Goal: Check status: Check status

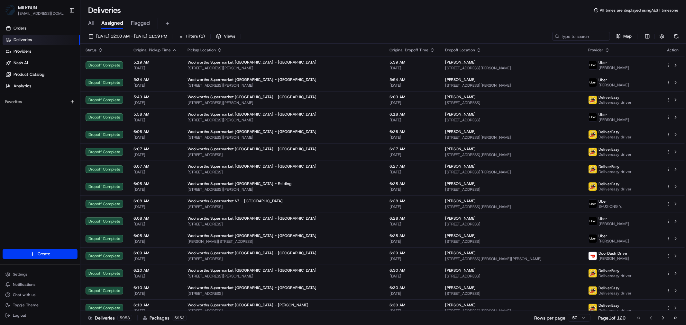
click at [93, 23] on span "All" at bounding box center [90, 23] width 5 height 8
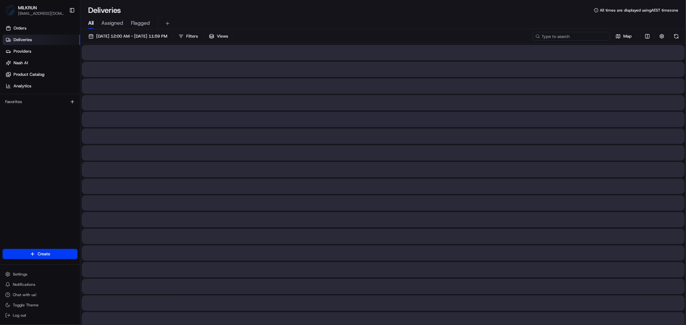
click at [583, 39] on input at bounding box center [571, 36] width 77 height 9
paste input "84061e89-2728-44bd-9c8d-85061533d13a"
type input "84061e89-2728-44bd-9c8d-85061533d13a"
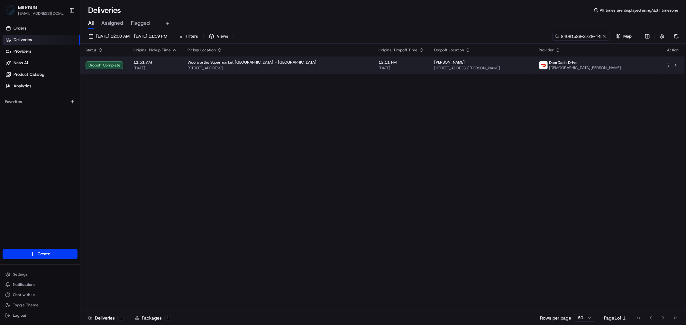
click at [244, 62] on span "Woolworths Supermarket [GEOGRAPHIC_DATA] - [GEOGRAPHIC_DATA]" at bounding box center [251, 62] width 129 height 5
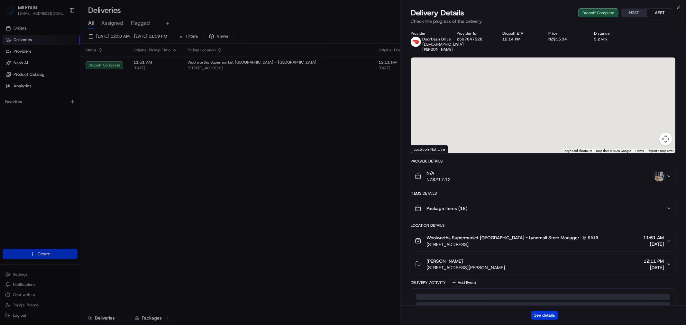
click at [551, 315] on button "See details" at bounding box center [544, 315] width 27 height 9
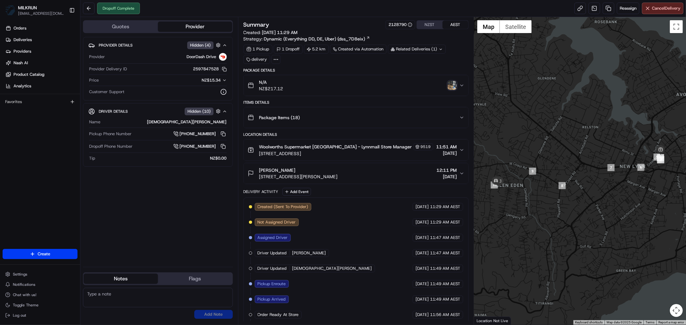
click at [462, 88] on icon "button" at bounding box center [461, 85] width 5 height 5
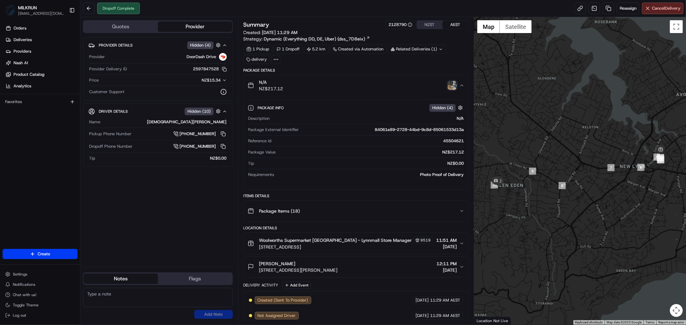
click at [451, 85] on img "button" at bounding box center [451, 85] width 9 height 9
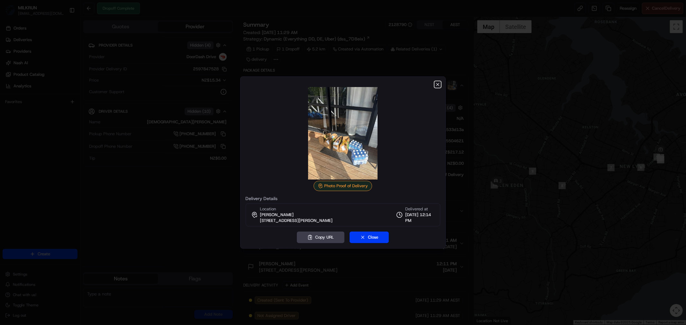
click at [436, 84] on icon "button" at bounding box center [437, 84] width 5 height 5
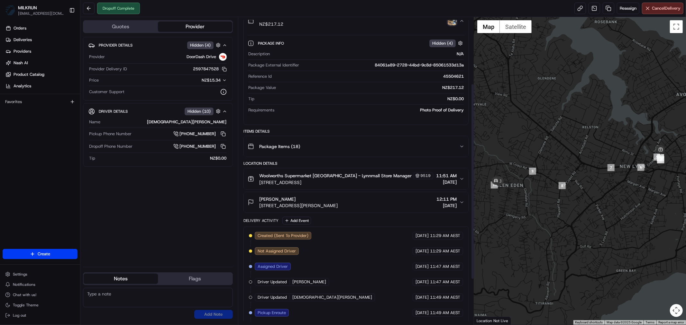
scroll to position [175, 0]
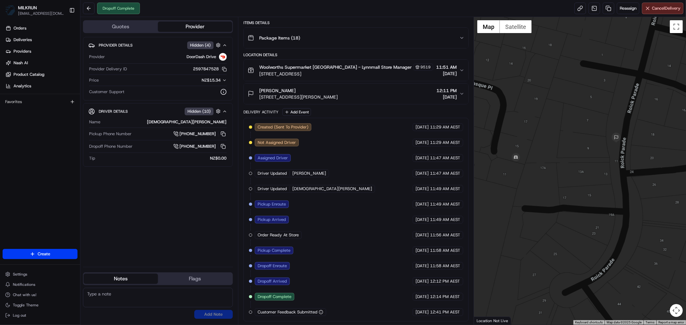
drag, startPoint x: 515, startPoint y: 179, endPoint x: 570, endPoint y: 214, distance: 65.3
click at [570, 214] on div at bounding box center [580, 171] width 212 height 308
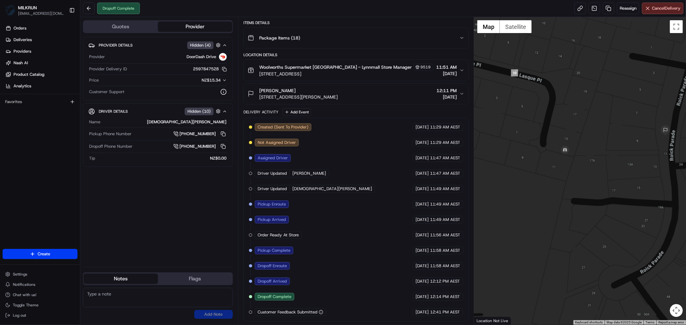
drag, startPoint x: 497, startPoint y: 193, endPoint x: 548, endPoint y: 186, distance: 51.3
click at [548, 186] on div at bounding box center [580, 171] width 212 height 308
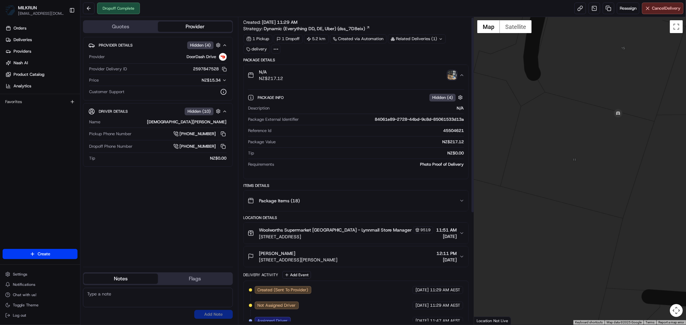
scroll to position [0, 0]
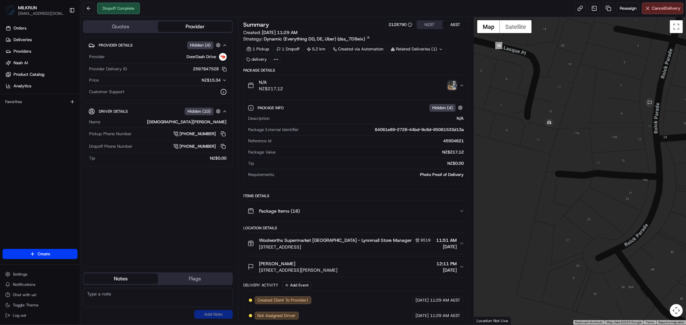
drag, startPoint x: 530, startPoint y: 120, endPoint x: 517, endPoint y: 133, distance: 18.9
click at [517, 133] on div at bounding box center [580, 171] width 212 height 308
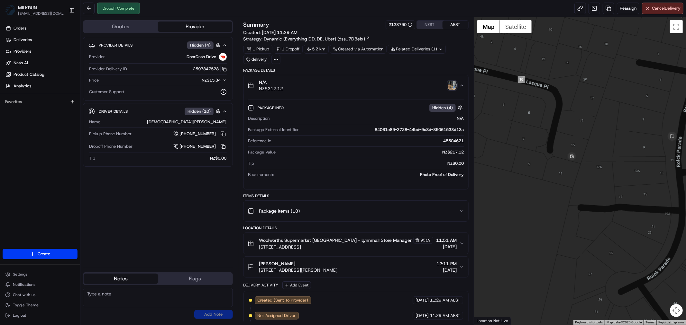
drag, startPoint x: 659, startPoint y: 172, endPoint x: 684, endPoint y: 202, distance: 39.3
click at [684, 202] on div at bounding box center [580, 171] width 212 height 308
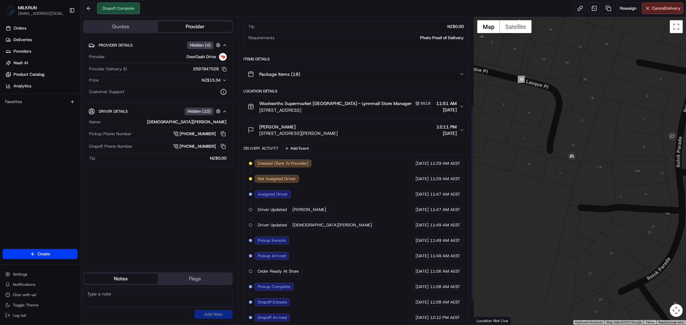
scroll to position [143, 0]
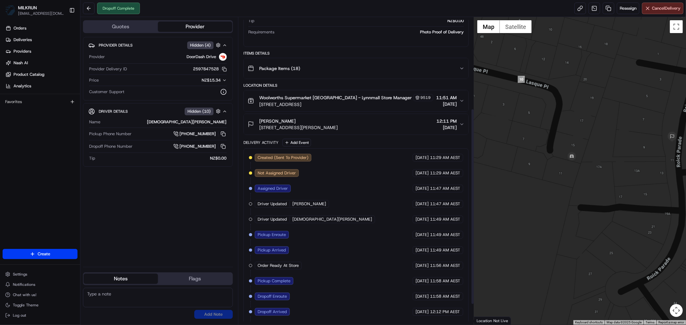
click at [463, 126] on icon "button" at bounding box center [461, 124] width 5 height 5
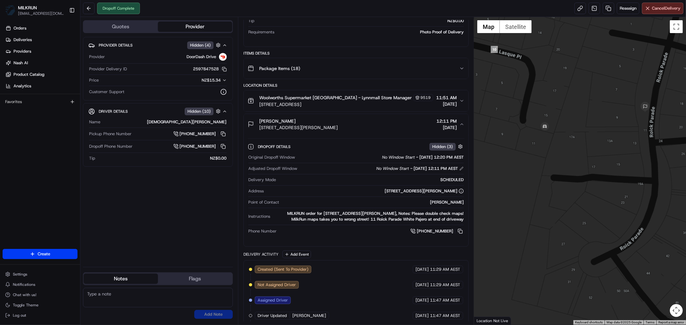
drag, startPoint x: 566, startPoint y: 179, endPoint x: 541, endPoint y: 149, distance: 38.6
click at [541, 149] on div at bounding box center [580, 171] width 212 height 308
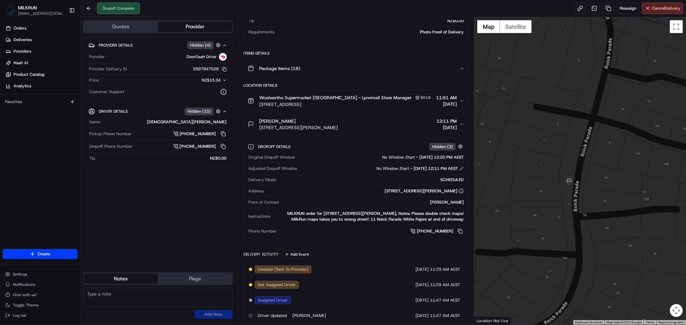
drag, startPoint x: 622, startPoint y: 196, endPoint x: 542, endPoint y: 272, distance: 109.8
click at [542, 272] on div at bounding box center [580, 171] width 212 height 308
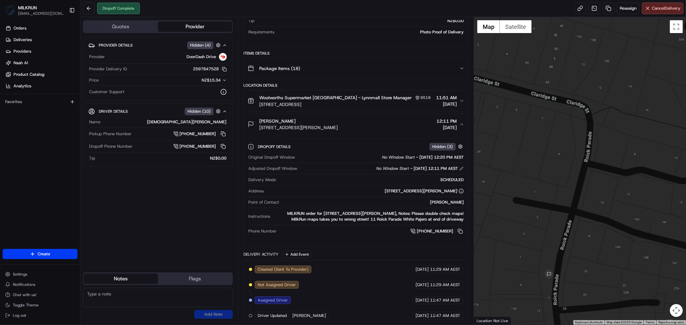
drag, startPoint x: 541, startPoint y: 166, endPoint x: 522, endPoint y: 260, distance: 95.3
click at [522, 260] on div at bounding box center [580, 171] width 212 height 308
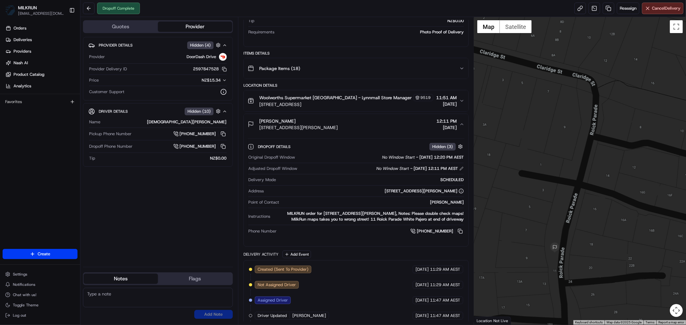
drag, startPoint x: 549, startPoint y: 179, endPoint x: 555, endPoint y: 152, distance: 27.6
click at [555, 152] on div at bounding box center [580, 171] width 212 height 308
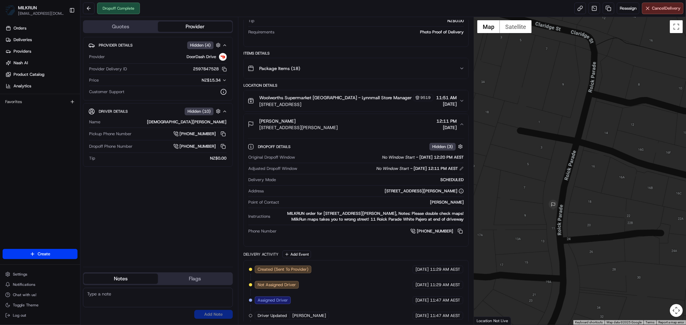
drag, startPoint x: 537, startPoint y: 200, endPoint x: 550, endPoint y: 164, distance: 38.1
click at [552, 150] on div at bounding box center [580, 171] width 212 height 308
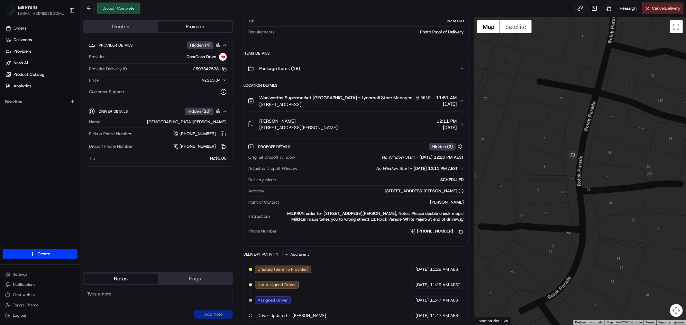
drag, startPoint x: 533, startPoint y: 230, endPoint x: 552, endPoint y: 185, distance: 48.7
click at [552, 185] on div at bounding box center [580, 171] width 212 height 308
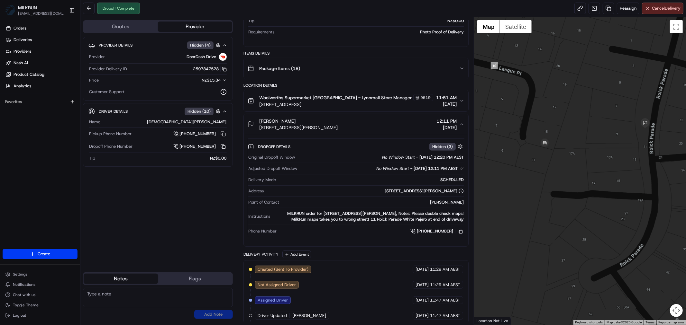
drag, startPoint x: 540, startPoint y: 243, endPoint x: 599, endPoint y: 226, distance: 61.6
click at [599, 226] on div at bounding box center [580, 171] width 212 height 308
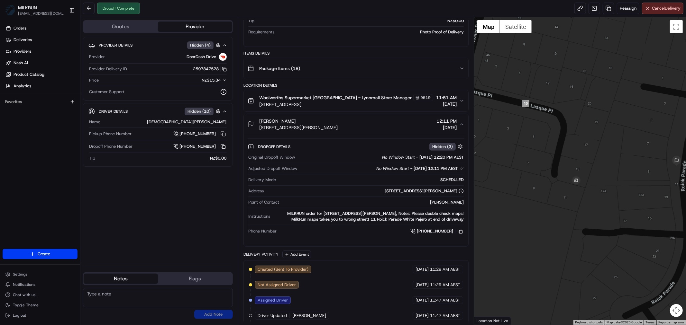
drag, startPoint x: 530, startPoint y: 165, endPoint x: 562, endPoint y: 205, distance: 51.9
click at [562, 205] on div at bounding box center [580, 171] width 212 height 308
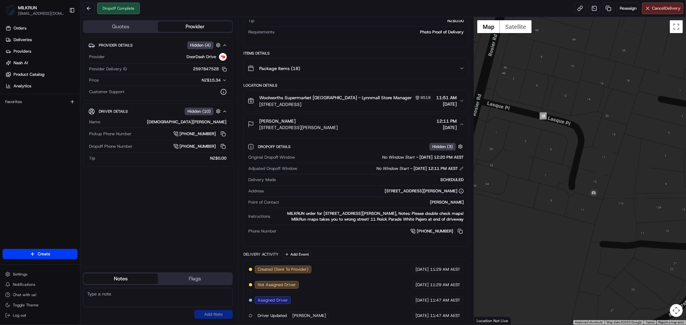
drag, startPoint x: 564, startPoint y: 210, endPoint x: 581, endPoint y: 223, distance: 21.4
click at [581, 223] on div at bounding box center [580, 171] width 212 height 308
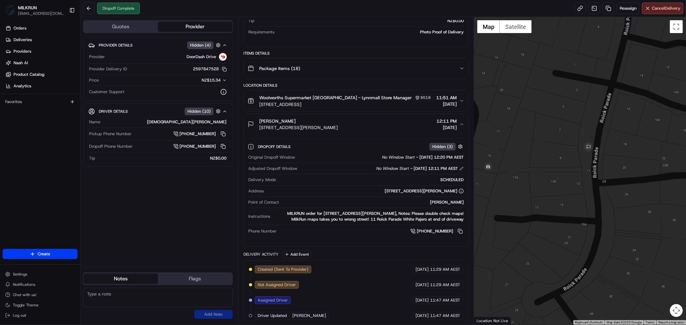
drag, startPoint x: 610, startPoint y: 221, endPoint x: 503, endPoint y: 195, distance: 110.2
click at [503, 195] on div at bounding box center [580, 171] width 212 height 308
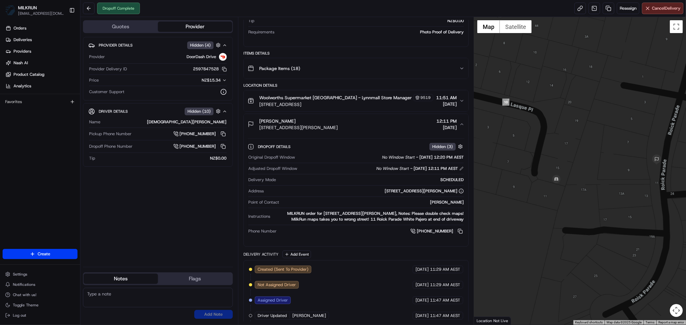
drag, startPoint x: 523, startPoint y: 190, endPoint x: 591, endPoint y: 202, distance: 69.2
click at [591, 202] on div at bounding box center [580, 171] width 212 height 308
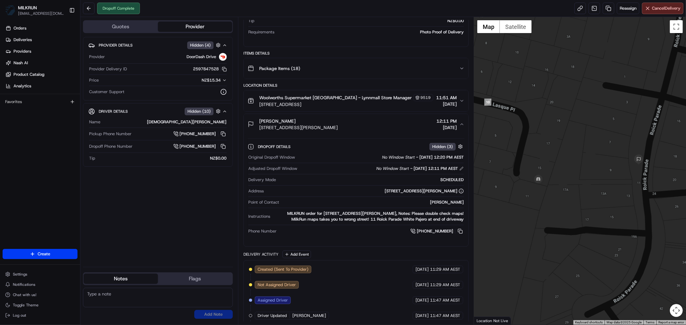
drag, startPoint x: 588, startPoint y: 201, endPoint x: 569, endPoint y: 202, distance: 18.3
click at [569, 202] on div at bounding box center [580, 171] width 212 height 308
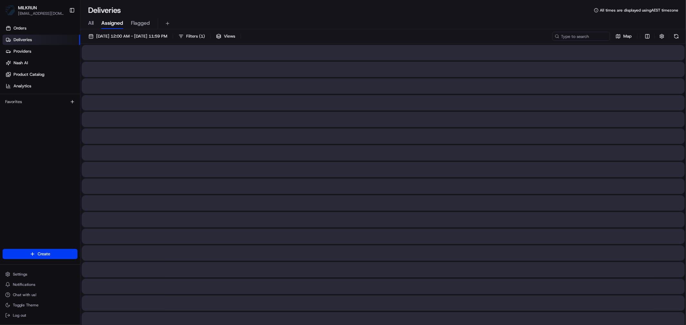
click at [92, 23] on span "All" at bounding box center [90, 23] width 5 height 8
click at [562, 36] on input at bounding box center [571, 36] width 77 height 9
paste input "cdf035ab-8371-4e56-9d71-ae43579b14f4"
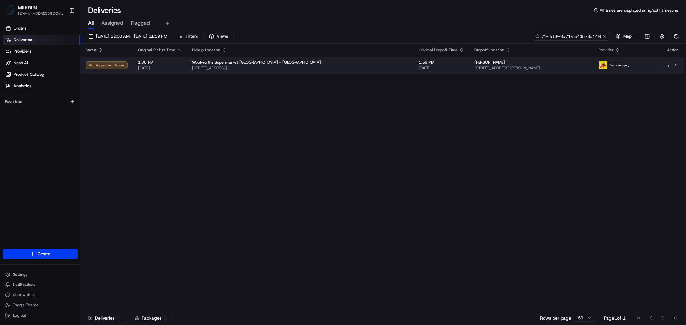
type input "cdf035ab-8371-4e56-9d71-ae43579b14f4"
click at [349, 65] on div "Woolworths Supermarket [GEOGRAPHIC_DATA] - [GEOGRAPHIC_DATA]" at bounding box center [300, 62] width 216 height 5
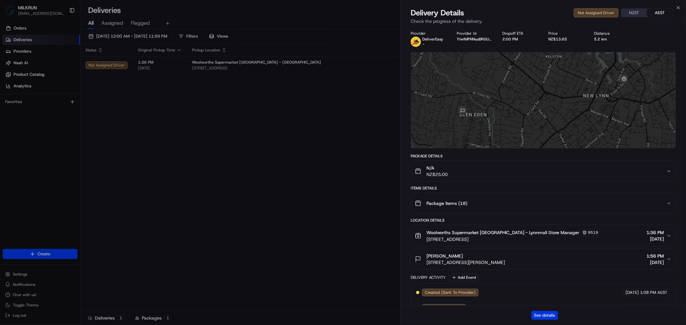
click at [546, 316] on button "See details" at bounding box center [544, 315] width 27 height 9
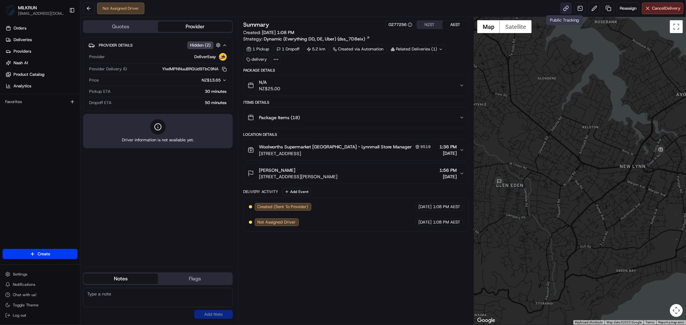
click at [563, 9] on link at bounding box center [566, 9] width 12 height 12
